Goal: Transaction & Acquisition: Purchase product/service

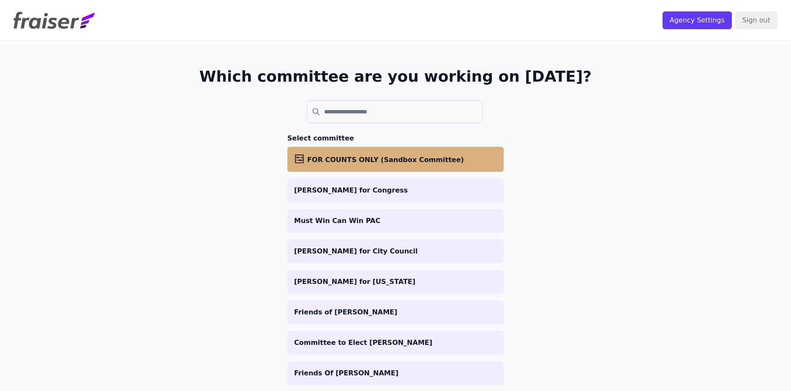
click at [416, 153] on li "abacus FOR COUNTS ONLY (Sandbox Committee)" at bounding box center [395, 159] width 216 height 25
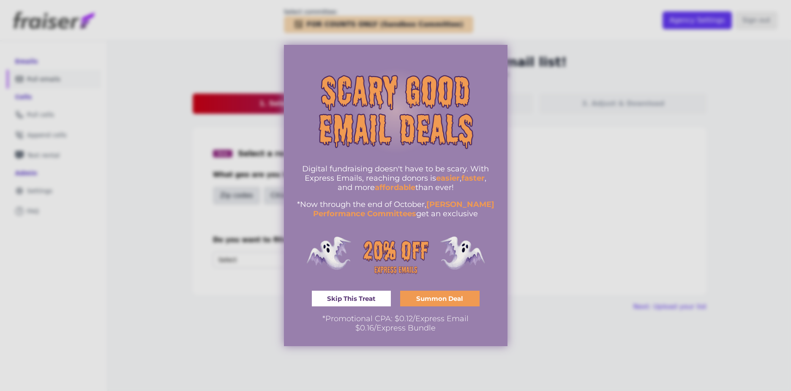
click at [411, 200] on div "*Now through the end of October, Fraiser Performance Committees get an exclusive" at bounding box center [396, 209] width 198 height 19
click at [362, 295] on span "Skip This Treat" at bounding box center [351, 298] width 49 height 6
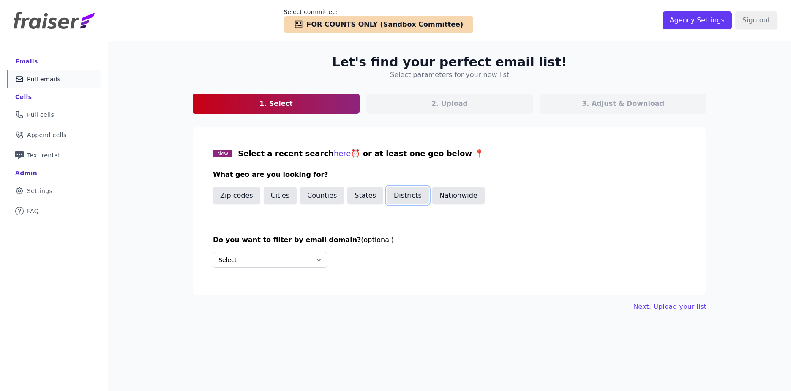
click at [392, 200] on button "Districts" at bounding box center [408, 195] width 42 height 18
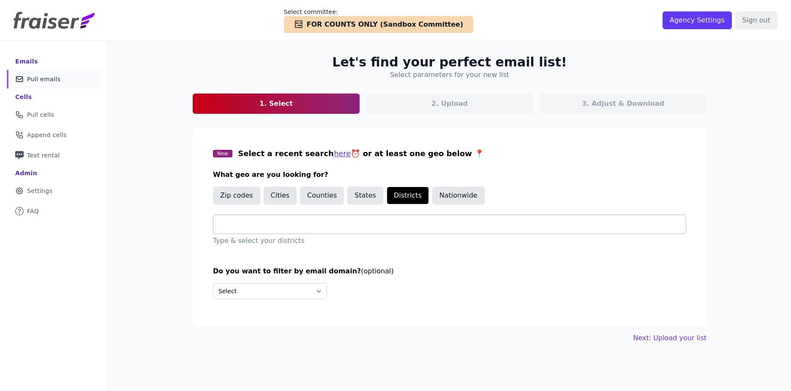
click at [325, 229] on input "text" at bounding box center [453, 224] width 466 height 10
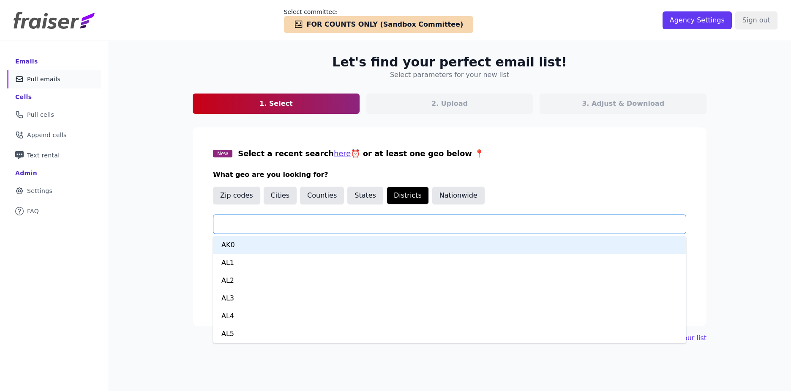
click at [518, 194] on div "Zip codes Cities Counties States Districts Nationwide" at bounding box center [450, 196] width 474 height 21
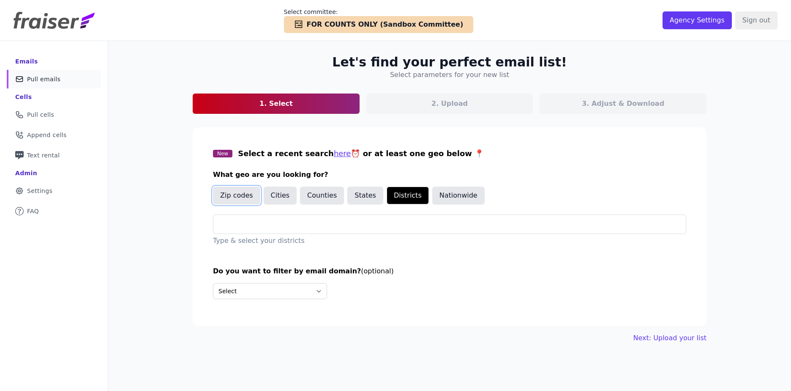
click at [234, 198] on button "Zip codes" at bounding box center [236, 195] width 47 height 18
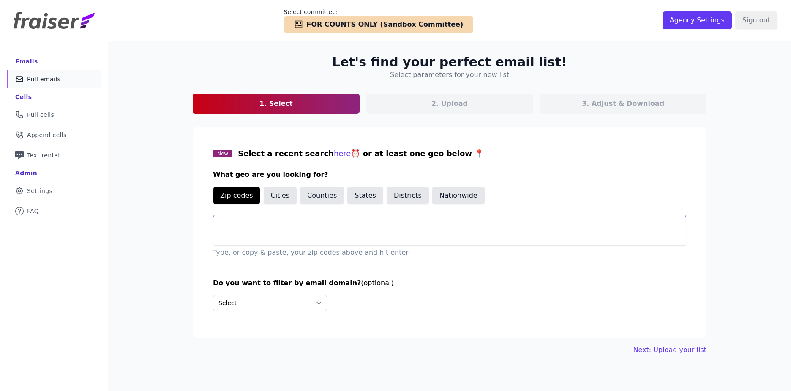
click at [261, 231] on input "text" at bounding box center [450, 223] width 473 height 17
paste input "28105, 28205, 28211, 28212, 28213, 28215, 28223, 28226, 28227, 28262, 28270"
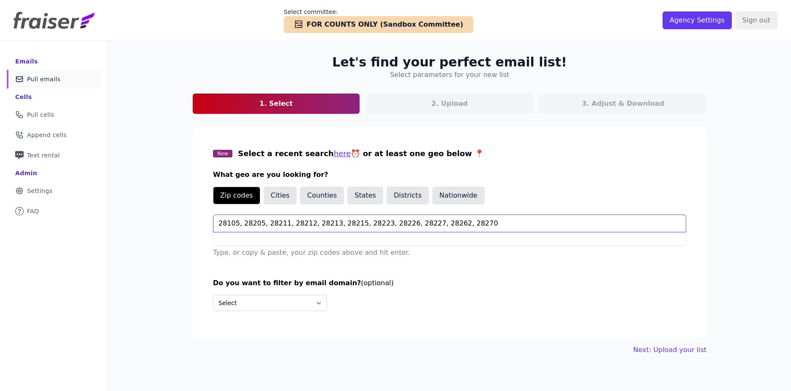
type input "28105, 28205, 28211, 28212, 28213, 28215, 28223, 28226, 28227, 28262, 28270"
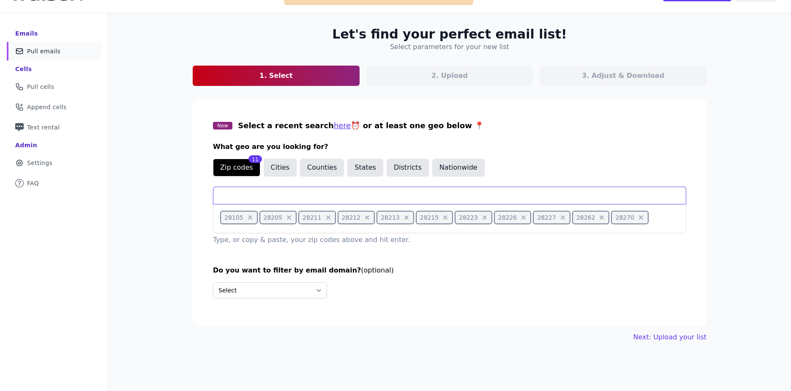
scroll to position [41, 0]
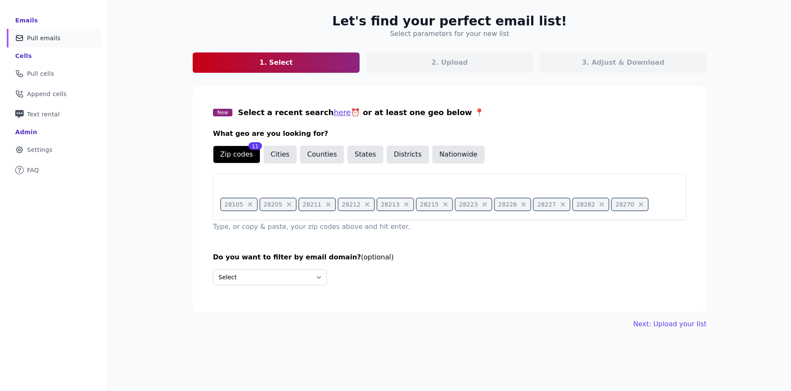
click at [406, 255] on h3 "Do you want to filter by email domain? (optional)" at bounding box center [450, 257] width 474 height 10
click at [682, 328] on link "Next: Upload your list" at bounding box center [670, 324] width 73 height 10
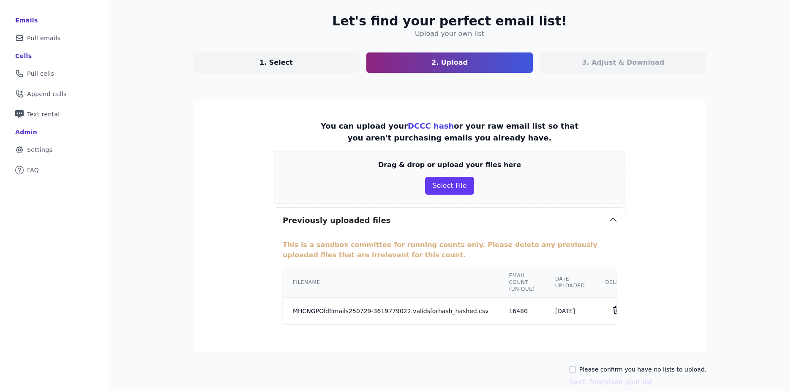
scroll to position [79, 0]
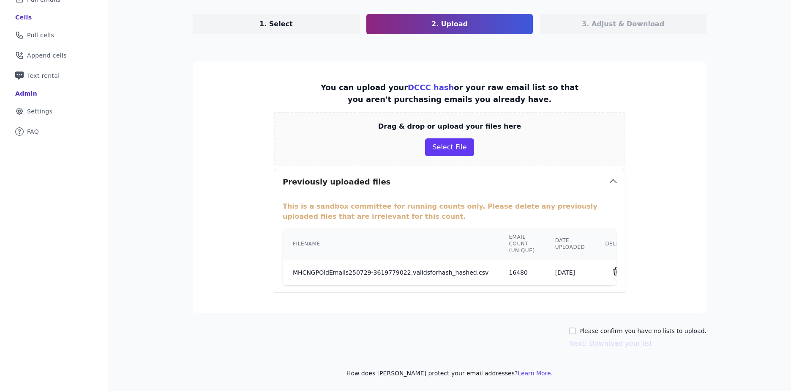
click at [671, 331] on label "Please confirm you have no lists to upload." at bounding box center [643, 330] width 127 height 8
click at [576, 331] on input "Please confirm you have no lists to upload." at bounding box center [572, 330] width 7 height 7
checkbox input "true"
click at [646, 341] on button "Next: Download your list" at bounding box center [610, 343] width 83 height 10
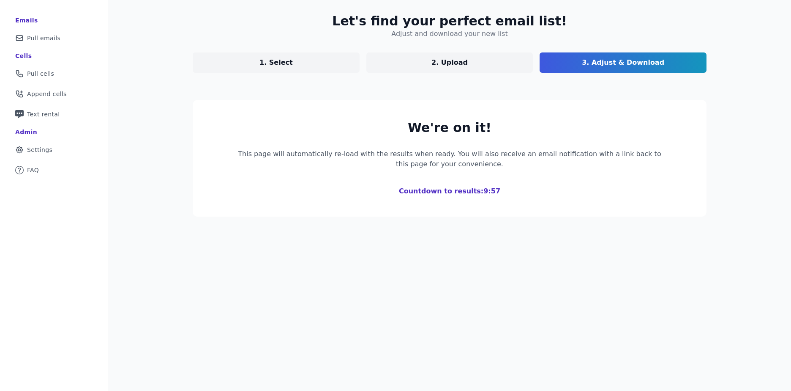
scroll to position [65, 0]
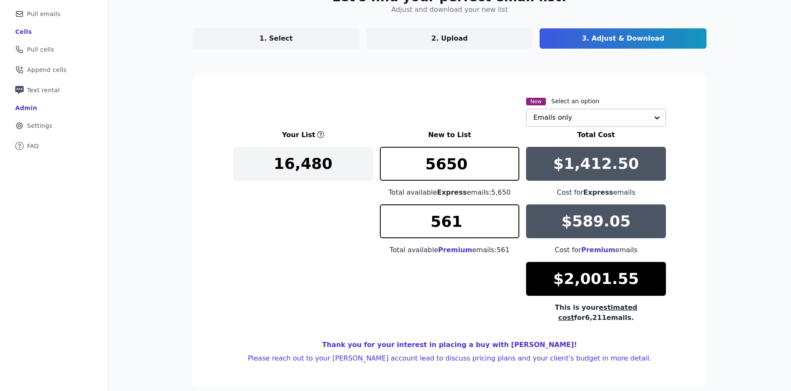
click at [582, 119] on input "text" at bounding box center [591, 117] width 115 height 17
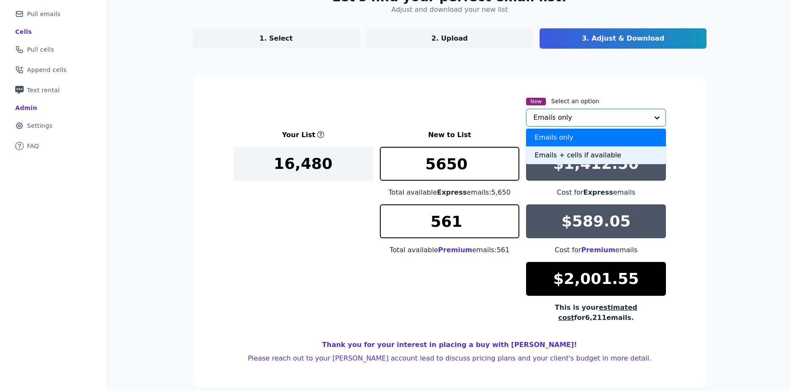
click at [598, 153] on div "Emails + cells if available" at bounding box center [596, 155] width 140 height 18
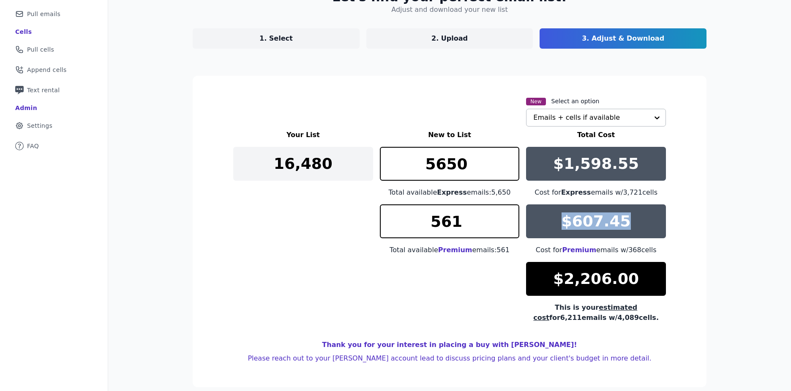
drag, startPoint x: 625, startPoint y: 221, endPoint x: 547, endPoint y: 213, distance: 78.6
click at [547, 213] on div "$607.45" at bounding box center [596, 221] width 140 height 34
click at [652, 211] on div "$607.45" at bounding box center [596, 221] width 140 height 34
click at [773, 123] on div "Let's find your perfect email list! Adjust and download your new list 1. Select…" at bounding box center [449, 188] width 683 height 424
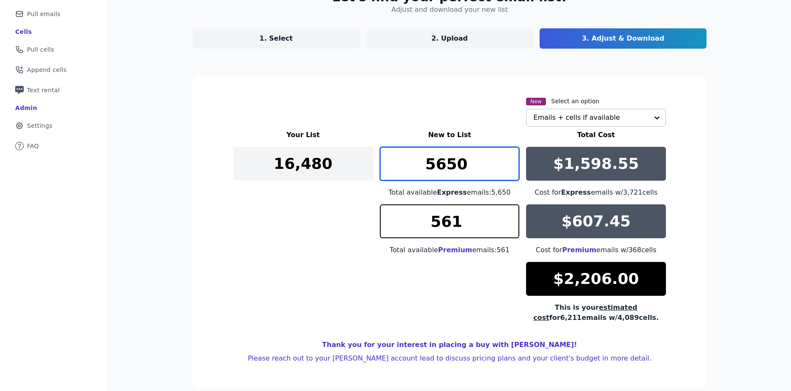
click at [448, 167] on input "5650" at bounding box center [450, 164] width 140 height 34
click at [447, 167] on input "5650" at bounding box center [450, 164] width 140 height 34
type input "0"
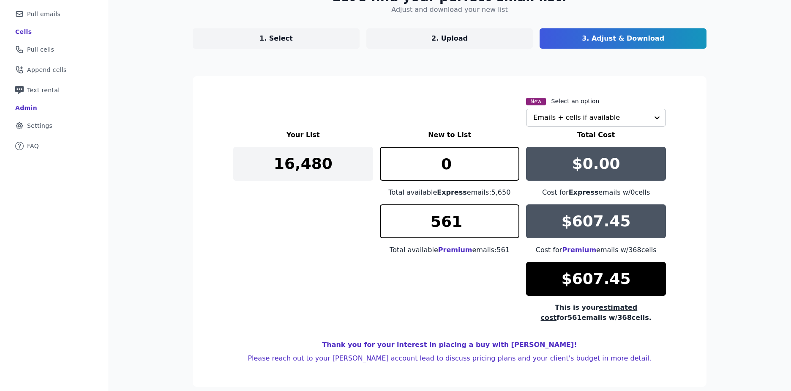
click at [455, 112] on div "New Select an option Emails + cells if available" at bounding box center [449, 111] width 433 height 30
drag, startPoint x: 564, startPoint y: 279, endPoint x: 663, endPoint y: 273, distance: 99.6
click at [663, 273] on div "$607.45" at bounding box center [596, 279] width 140 height 34
